Goal: Transaction & Acquisition: Subscribe to service/newsletter

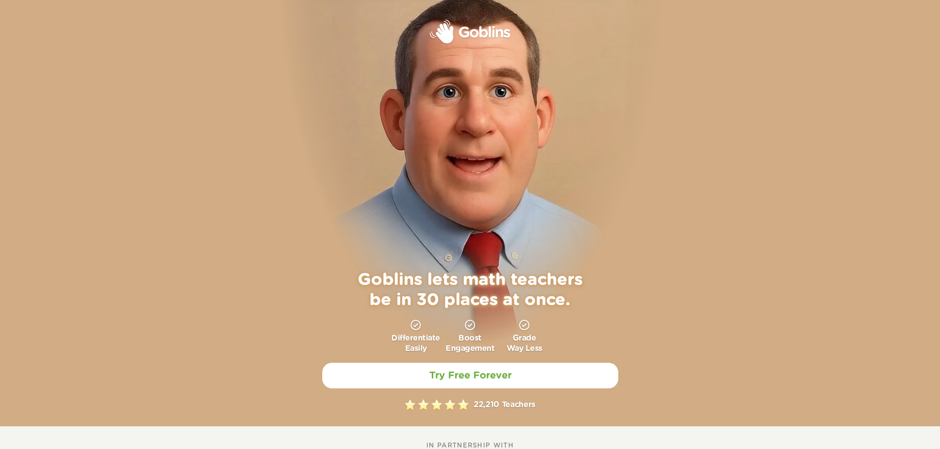
drag, startPoint x: 496, startPoint y: 31, endPoint x: 502, endPoint y: 42, distance: 12.6
click at [495, 32] on img at bounding box center [470, 32] width 80 height 24
click at [458, 33] on img at bounding box center [470, 32] width 80 height 24
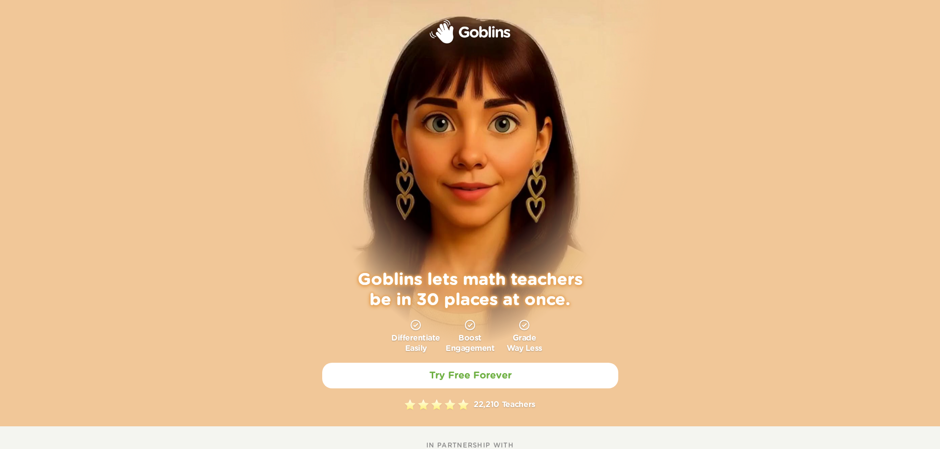
click at [439, 33] on img at bounding box center [470, 32] width 80 height 24
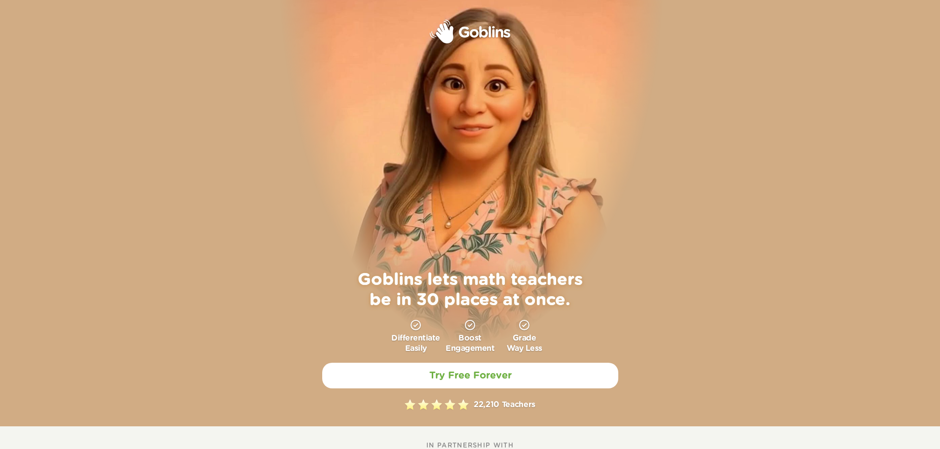
click at [437, 290] on h1 "Goblins lets math teachers be in 30 places at once." at bounding box center [470, 290] width 247 height 40
click at [473, 25] on img at bounding box center [470, 32] width 80 height 24
click at [453, 25] on img at bounding box center [470, 32] width 80 height 24
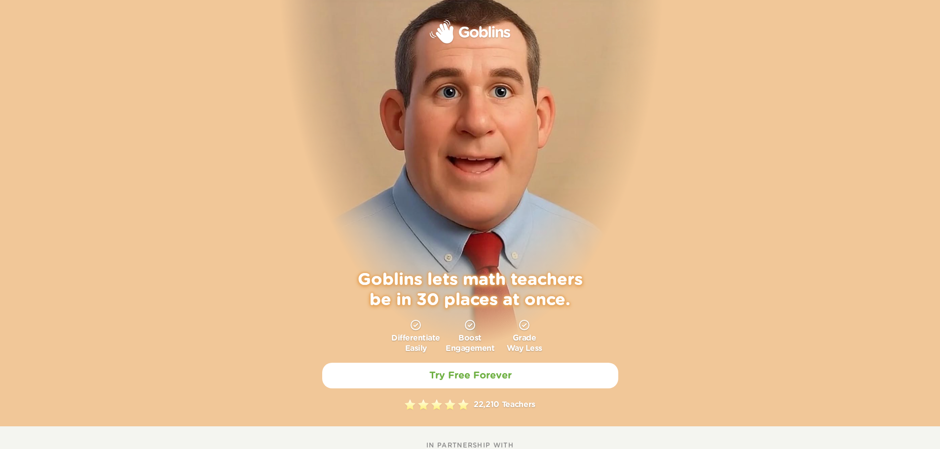
click at [222, 109] on div "Goblins lets math teachers be in 30 places at once. Differentiate Easily Boost …" at bounding box center [470, 213] width 940 height 427
click at [466, 384] on link "Try Free Forever" at bounding box center [470, 376] width 305 height 27
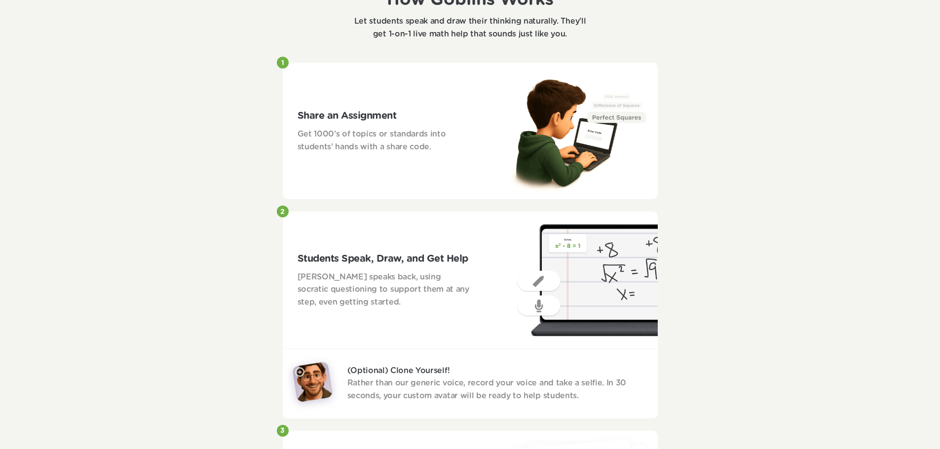
scroll to position [789, 0]
